Goal: Information Seeking & Learning: Understand process/instructions

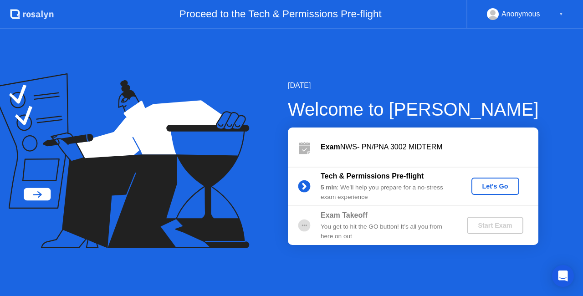
click at [498, 185] on div "Let's Go" at bounding box center [495, 186] width 41 height 7
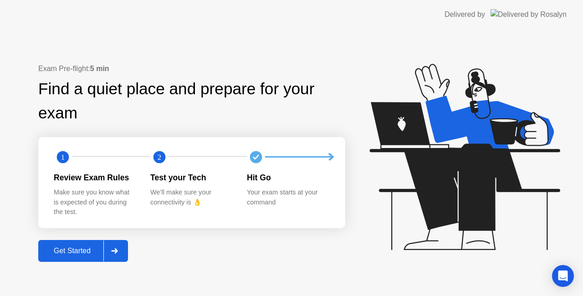
click at [84, 249] on div "Get Started" at bounding box center [72, 251] width 62 height 8
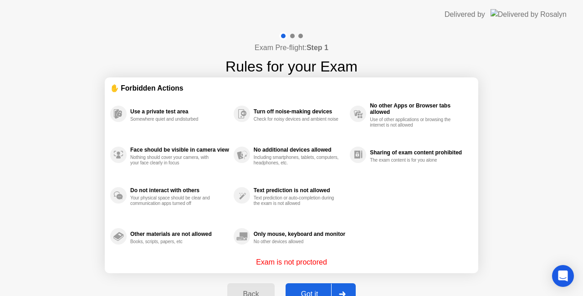
click at [322, 286] on button "Got it" at bounding box center [321, 294] width 70 height 22
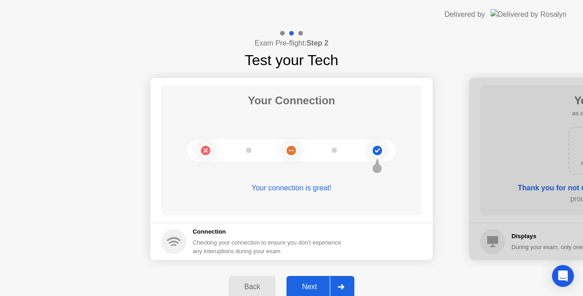
click at [322, 286] on div "Next" at bounding box center [309, 287] width 41 height 8
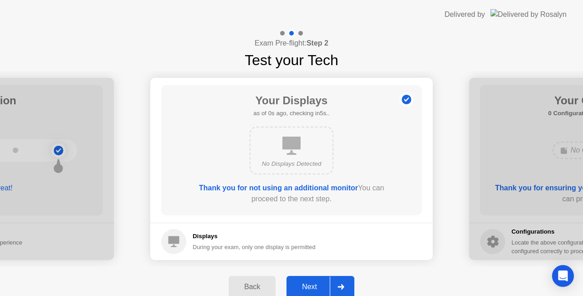
click at [322, 286] on div "Next" at bounding box center [309, 287] width 41 height 8
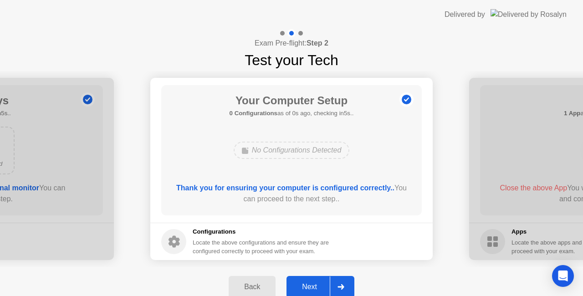
click at [322, 286] on div "Next" at bounding box center [309, 287] width 41 height 8
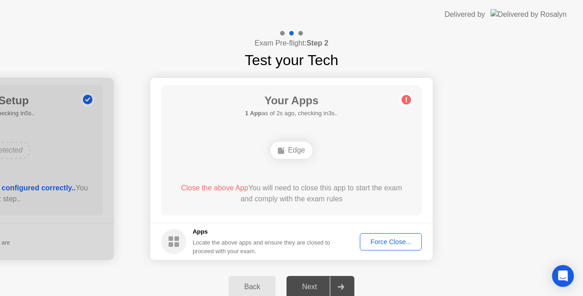
click at [238, 187] on span "Close the above App" at bounding box center [214, 188] width 67 height 8
click at [399, 241] on div "Force Close..." at bounding box center [391, 241] width 56 height 7
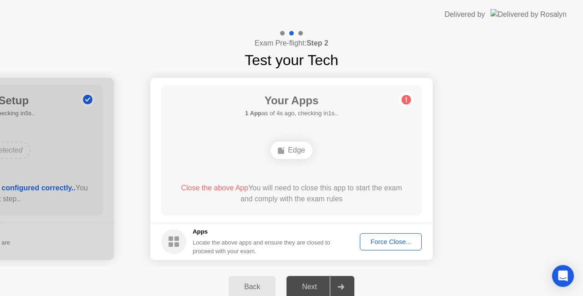
click at [303, 153] on div "Edge" at bounding box center [291, 150] width 41 height 17
click at [382, 241] on div "Force Close..." at bounding box center [391, 241] width 56 height 7
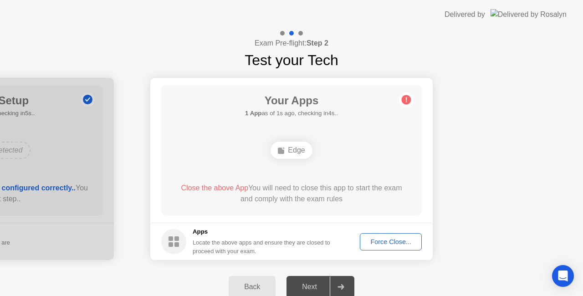
click at [381, 238] on div "Force Close..." at bounding box center [391, 241] width 56 height 7
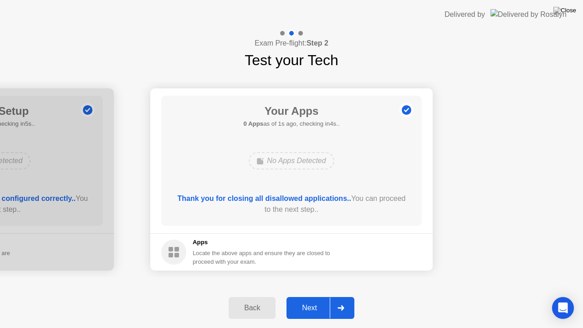
click at [317, 296] on div "Next" at bounding box center [309, 308] width 41 height 8
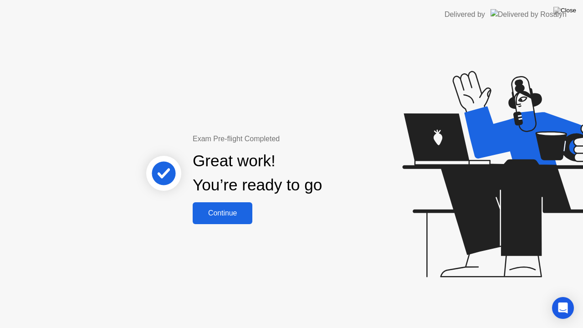
click at [239, 216] on div "Continue" at bounding box center [222, 213] width 54 height 8
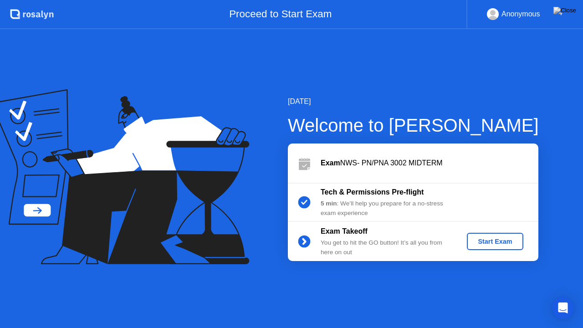
click at [490, 240] on div "Start Exam" at bounding box center [495, 241] width 49 height 7
